Goal: Transaction & Acquisition: Purchase product/service

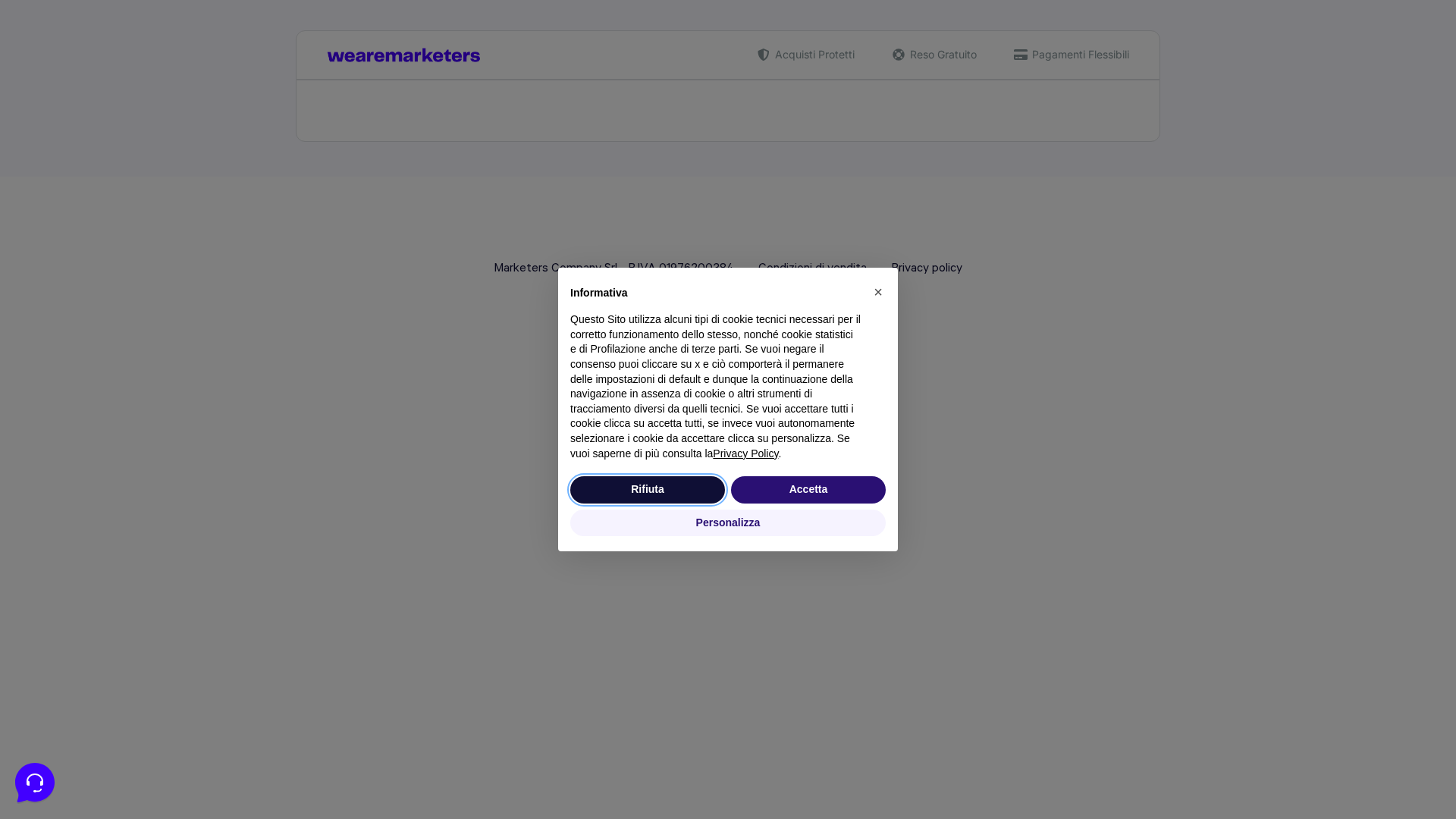
click at [648, 489] on button "Rifiuta" at bounding box center [648, 490] width 155 height 27
